Goal: Information Seeking & Learning: Learn about a topic

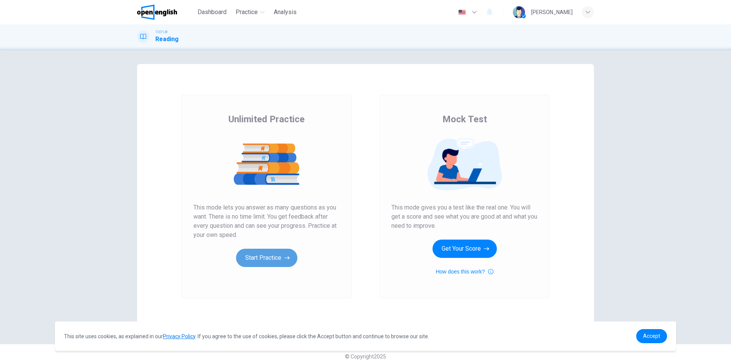
click at [265, 263] on button "Start Practice" at bounding box center [266, 258] width 61 height 18
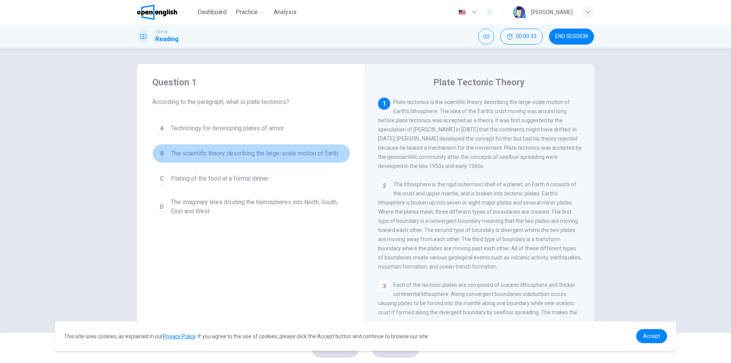
click at [238, 153] on span "The scientific theory describing the large-scale motion of Earth" at bounding box center [254, 153] width 167 height 9
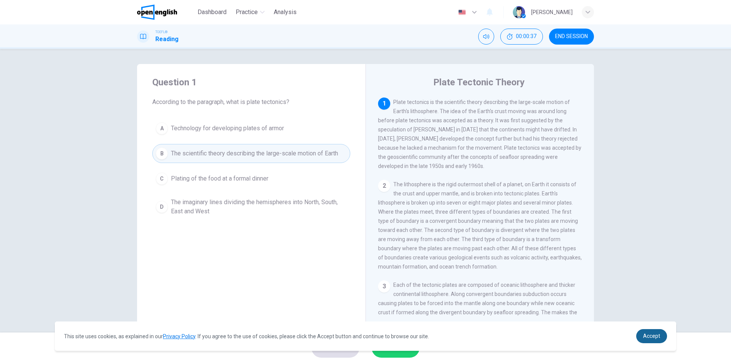
click at [649, 337] on span "Accept" at bounding box center [651, 336] width 17 height 6
click at [658, 338] on span "Accept" at bounding box center [651, 336] width 17 height 6
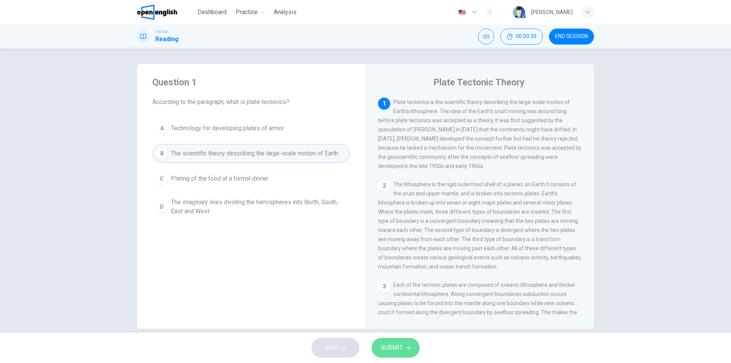
click at [408, 343] on button "SUBMIT" at bounding box center [396, 348] width 48 height 20
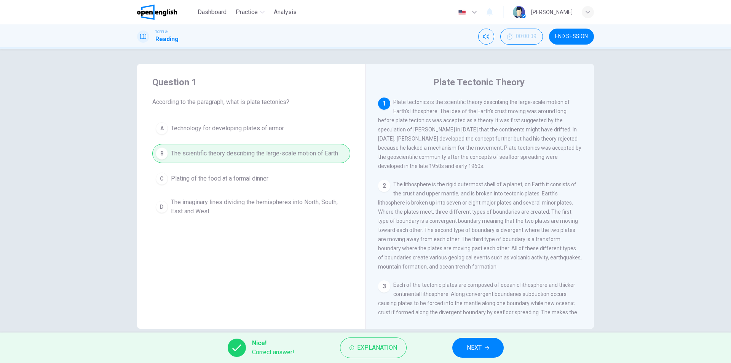
click at [476, 344] on span "NEXT" at bounding box center [474, 347] width 15 height 11
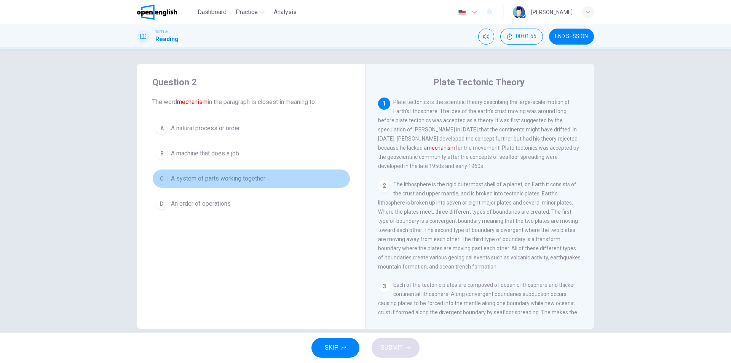
click at [239, 181] on span "A system of parts working together" at bounding box center [218, 178] width 94 height 9
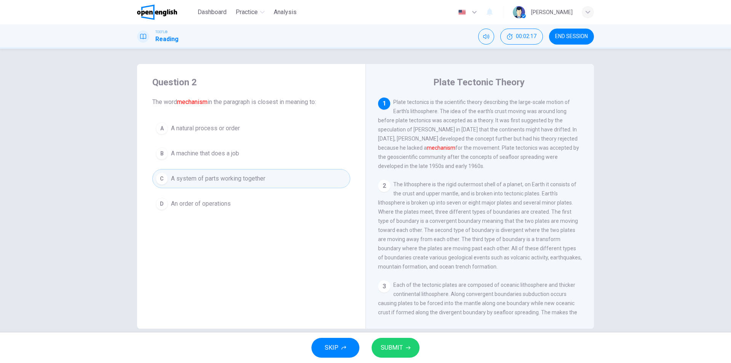
click at [204, 206] on span "An order of operations" at bounding box center [201, 203] width 60 height 9
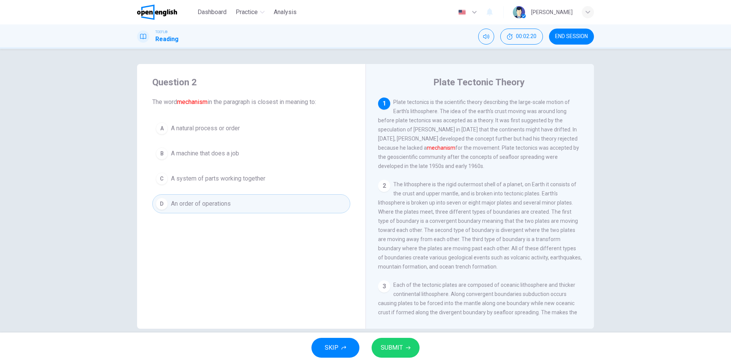
click at [407, 353] on button "SUBMIT" at bounding box center [396, 348] width 48 height 20
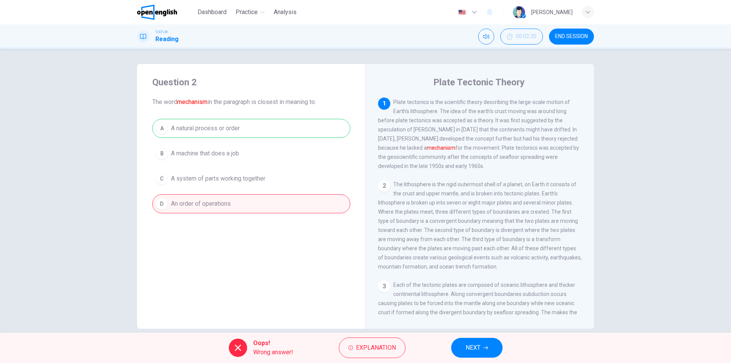
click at [222, 131] on div "A A natural process or order B A machine that does a job C A system of parts wo…" at bounding box center [251, 166] width 198 height 94
click at [463, 348] on button "NEXT" at bounding box center [476, 348] width 51 height 20
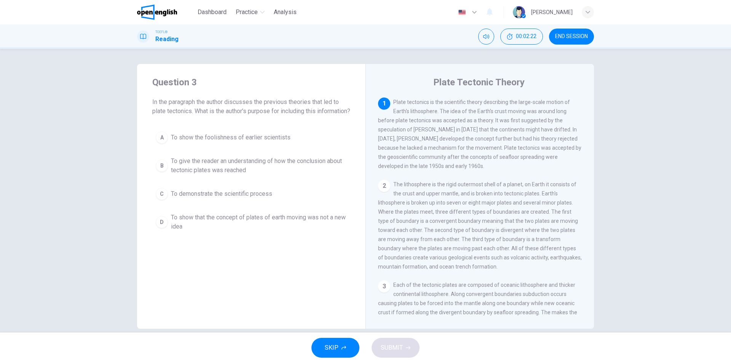
drag, startPoint x: 188, startPoint y: 103, endPoint x: 281, endPoint y: 105, distance: 93.3
click at [281, 105] on span "In the paragraph the author discusses the previous theories that led to plate t…" at bounding box center [251, 106] width 198 height 18
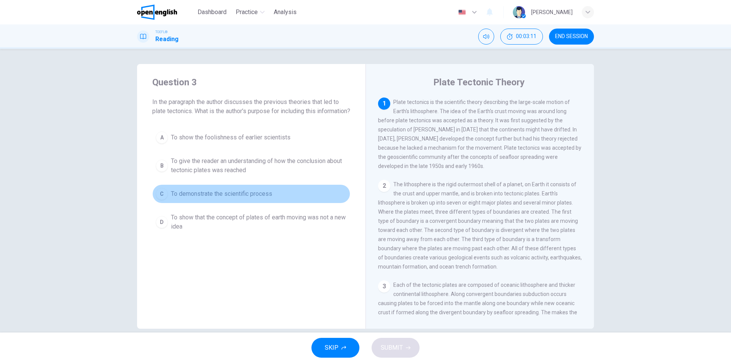
click at [214, 198] on span "To demonstrate the scientific process" at bounding box center [221, 193] width 101 height 9
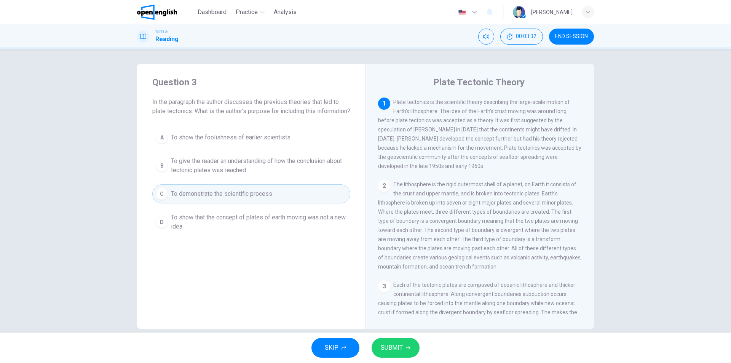
click at [383, 341] on button "SUBMIT" at bounding box center [396, 348] width 48 height 20
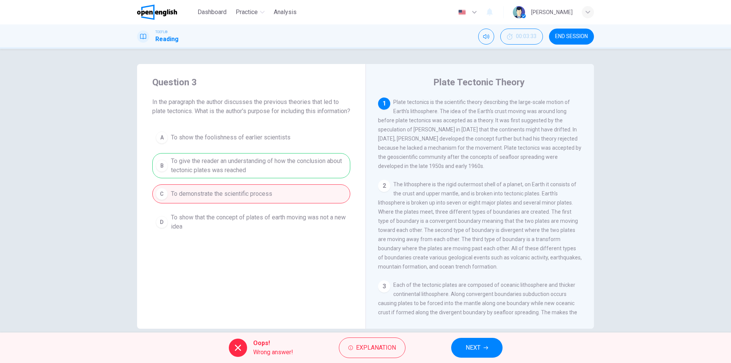
click at [238, 169] on div "A To show the foolishness of earlier scientists B To give the reader an underst…" at bounding box center [251, 181] width 198 height 107
click at [480, 346] on span "NEXT" at bounding box center [473, 347] width 15 height 11
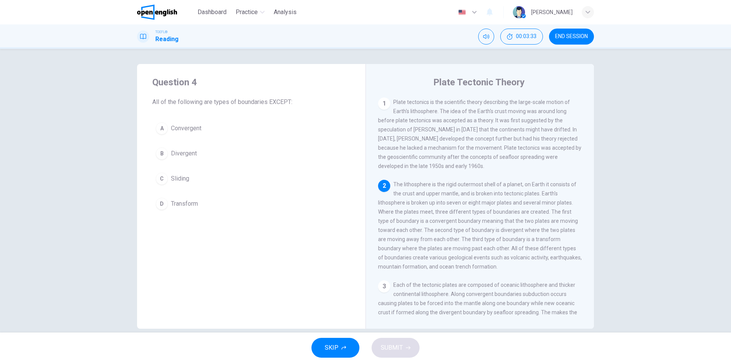
scroll to position [38, 0]
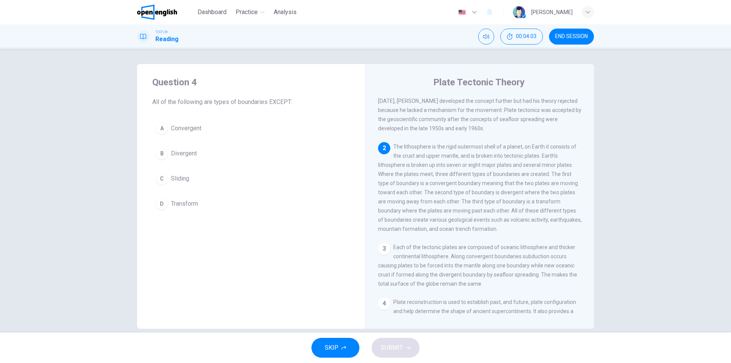
drag, startPoint x: 423, startPoint y: 152, endPoint x: 495, endPoint y: 152, distance: 72.3
click at [495, 152] on span "The lithosphere is the rigid outermost shell of a planet, on Earth it consists …" at bounding box center [480, 188] width 204 height 88
drag, startPoint x: 467, startPoint y: 152, endPoint x: 554, endPoint y: 156, distance: 86.5
click at [554, 156] on div "2 The lithosphere is the rigid outermost shell of a planet, on Earth it consist…" at bounding box center [480, 187] width 204 height 91
click at [180, 175] on span "Sliding" at bounding box center [180, 178] width 18 height 9
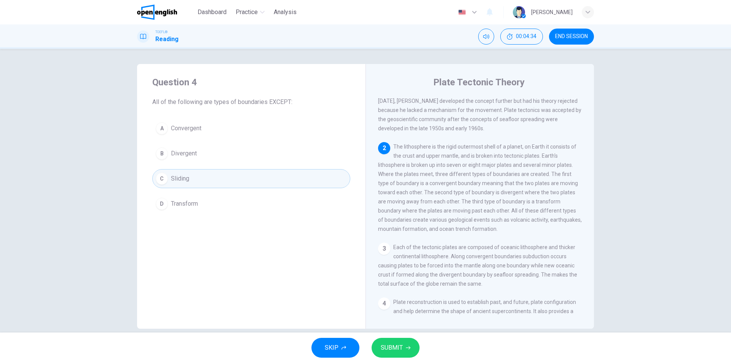
click at [409, 345] on button "SUBMIT" at bounding box center [396, 348] width 48 height 20
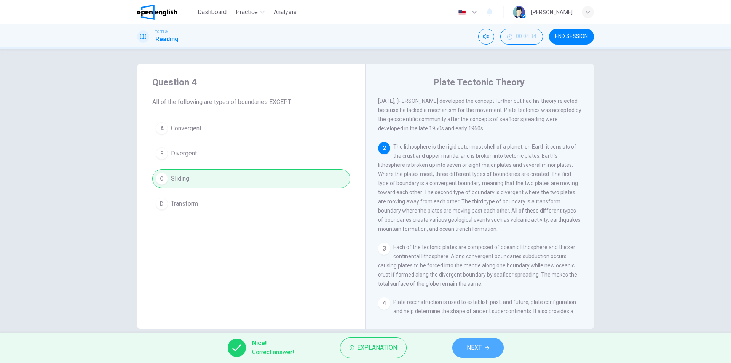
click at [478, 354] on button "NEXT" at bounding box center [477, 348] width 51 height 20
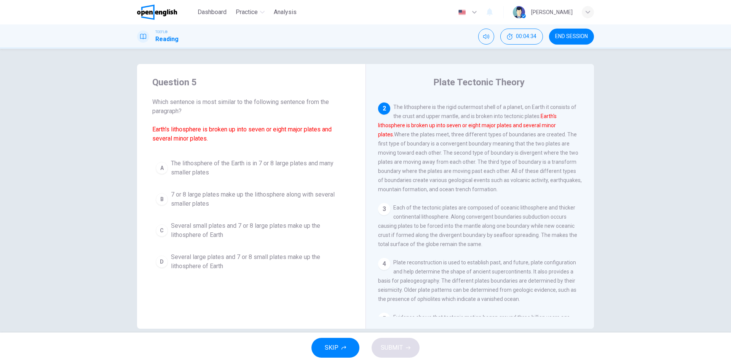
scroll to position [85, 0]
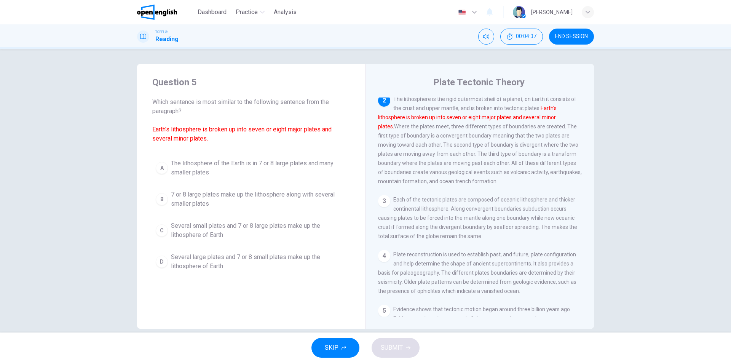
drag, startPoint x: 209, startPoint y: 102, endPoint x: 273, endPoint y: 104, distance: 64.8
click at [273, 104] on span "Which sentence is most similar to the following sentence from the paragraph? Ea…" at bounding box center [251, 120] width 198 height 46
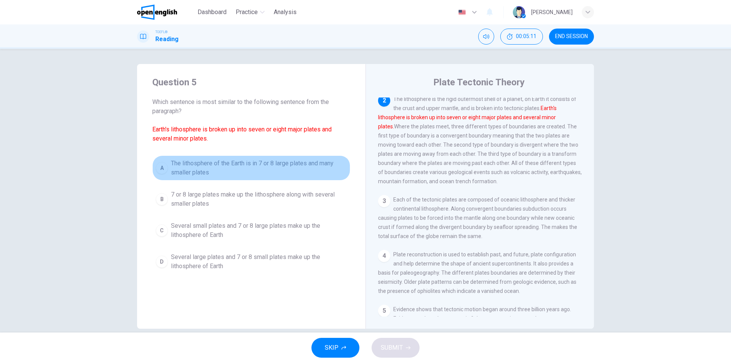
click at [246, 165] on span "The lithosphere of the Earth is in 7 or 8 large plates and many smaller plates" at bounding box center [259, 168] width 176 height 18
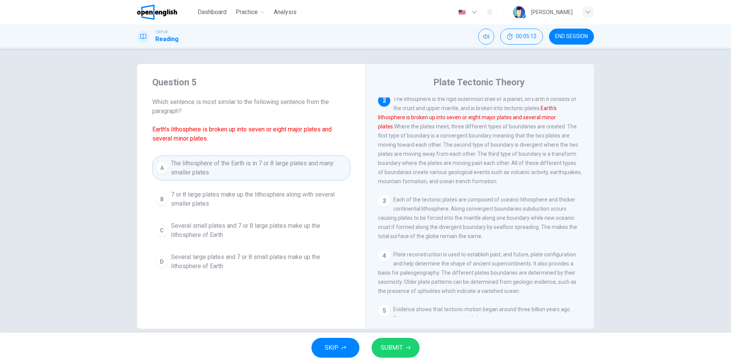
click at [407, 348] on icon "button" at bounding box center [408, 347] width 5 height 5
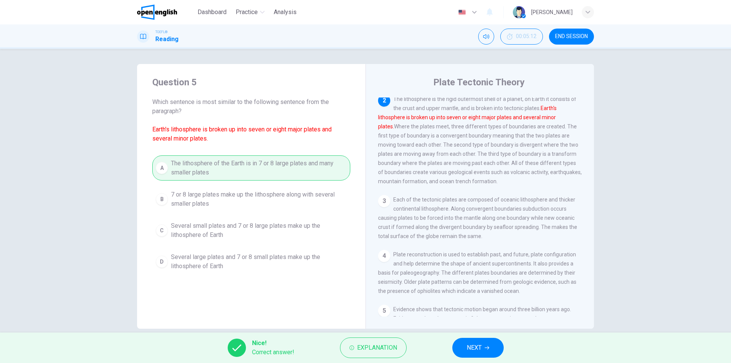
click at [487, 348] on icon "button" at bounding box center [487, 347] width 5 height 3
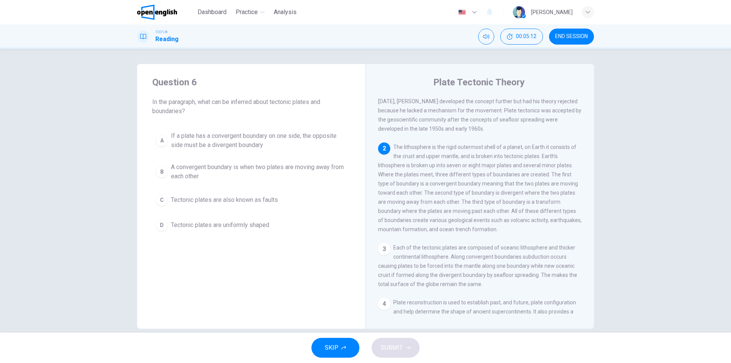
scroll to position [0, 0]
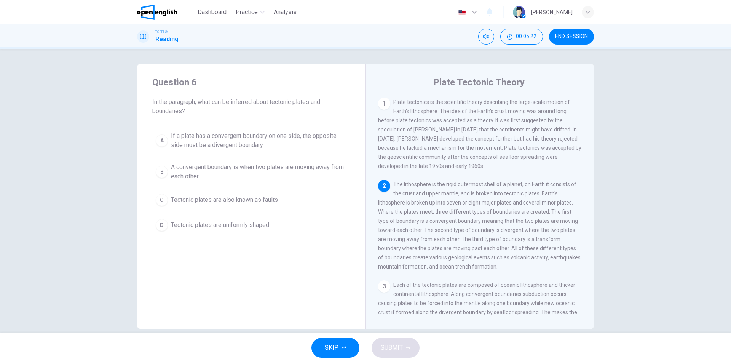
click at [565, 35] on span "END SESSION" at bounding box center [571, 37] width 33 height 6
